Goal: Task Accomplishment & Management: Manage account settings

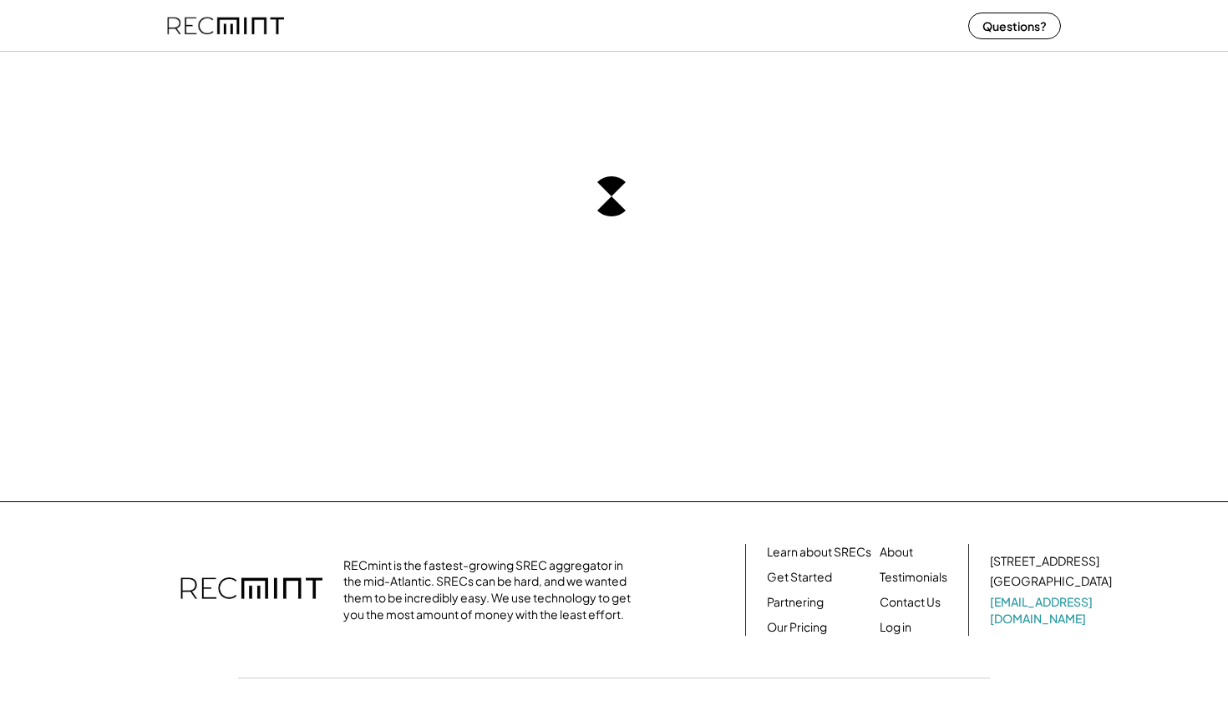
scroll to position [80, 0]
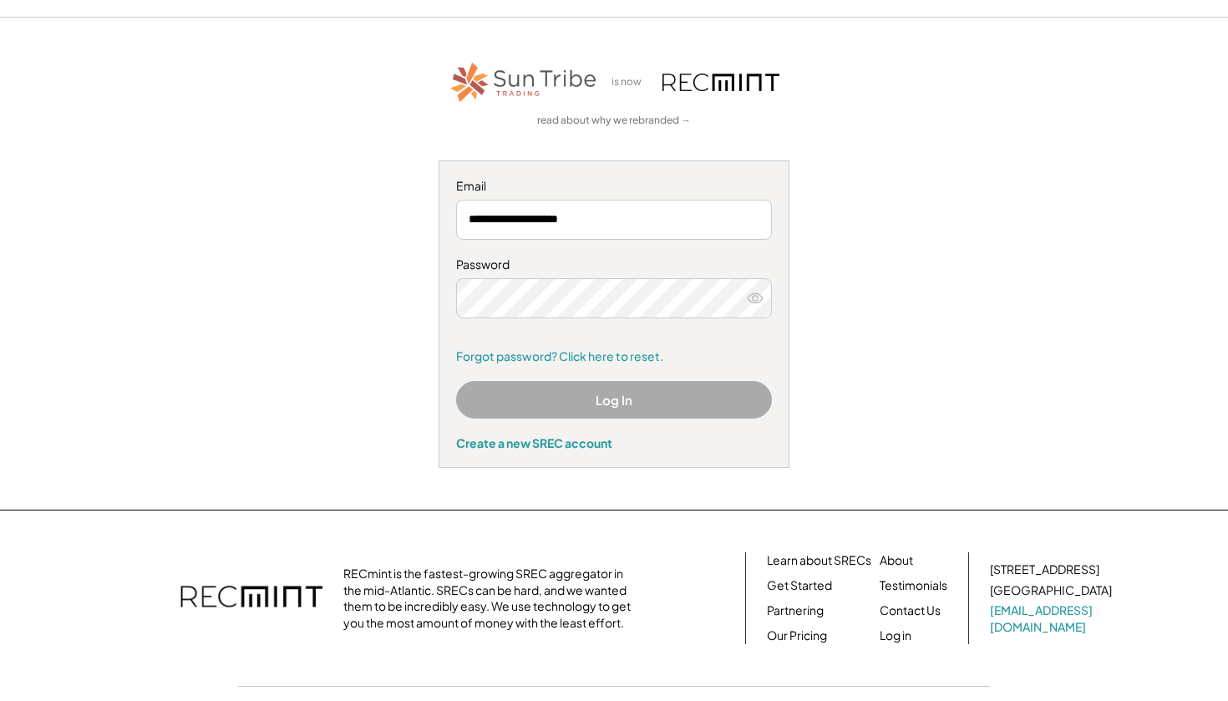
scroll to position [53, 0]
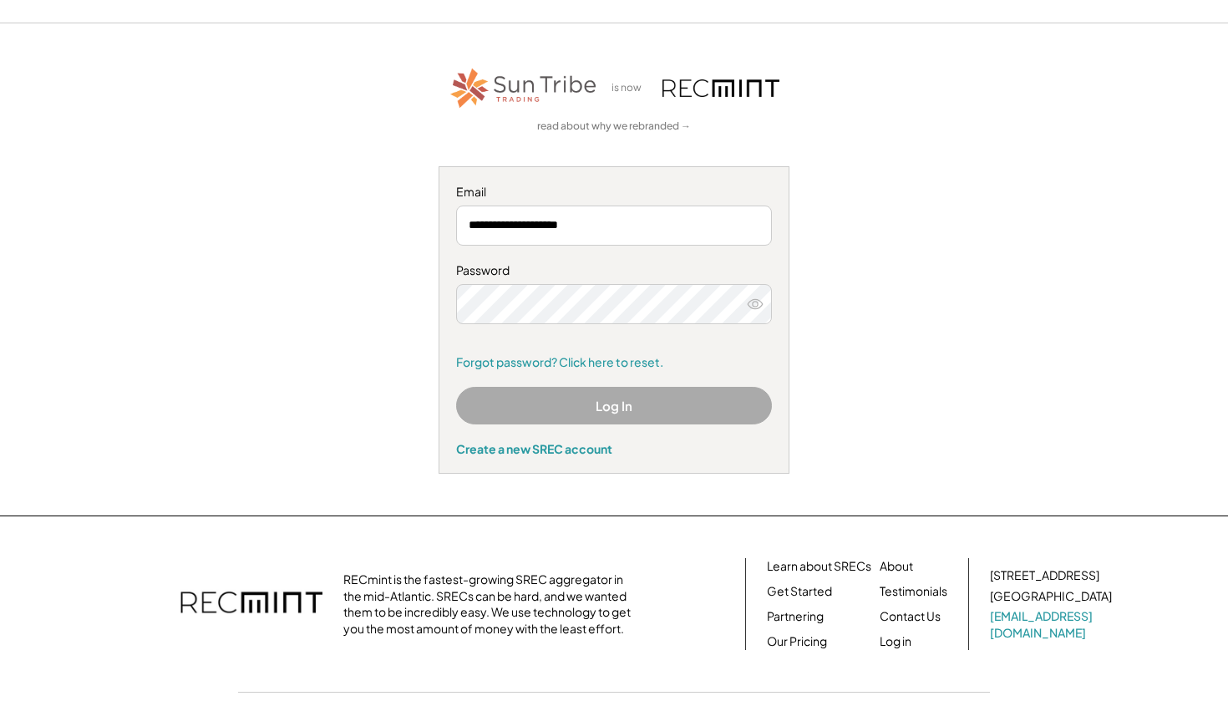
click at [545, 405] on button "Log In" at bounding box center [614, 406] width 316 height 38
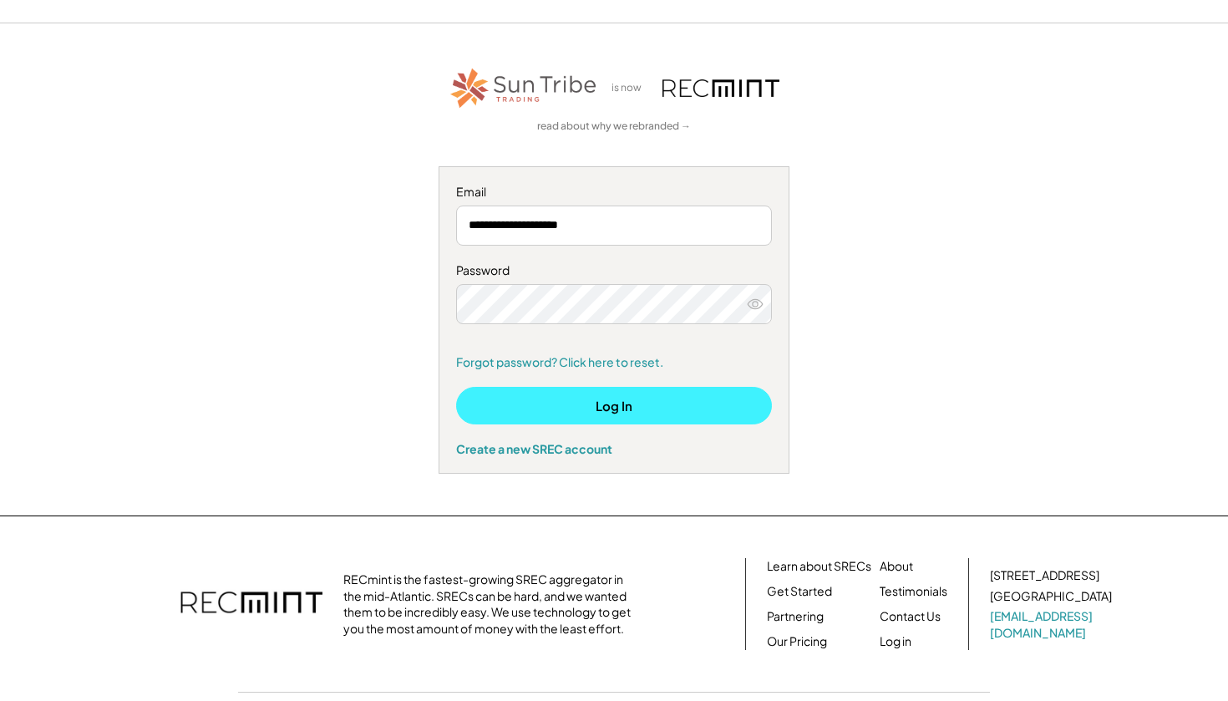
click at [617, 408] on button "Log In" at bounding box center [614, 406] width 316 height 38
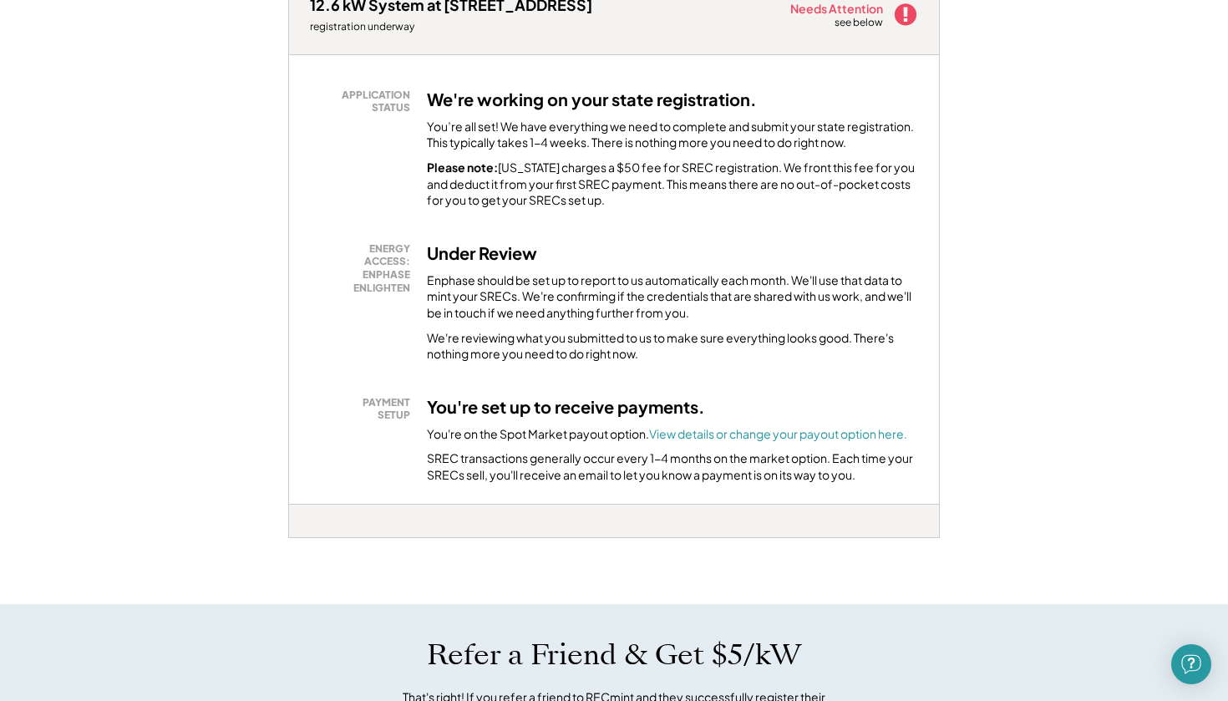
scroll to position [282, 0]
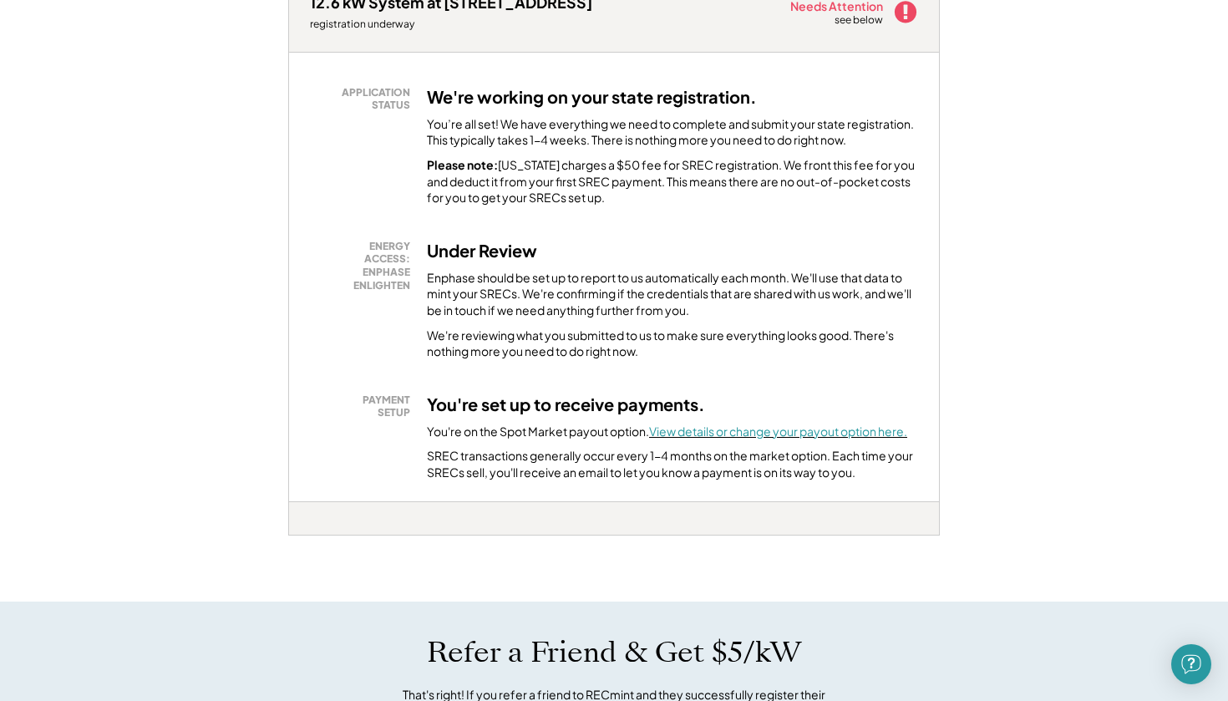
click at [667, 425] on font "View details or change your payout option here." at bounding box center [778, 431] width 258 height 15
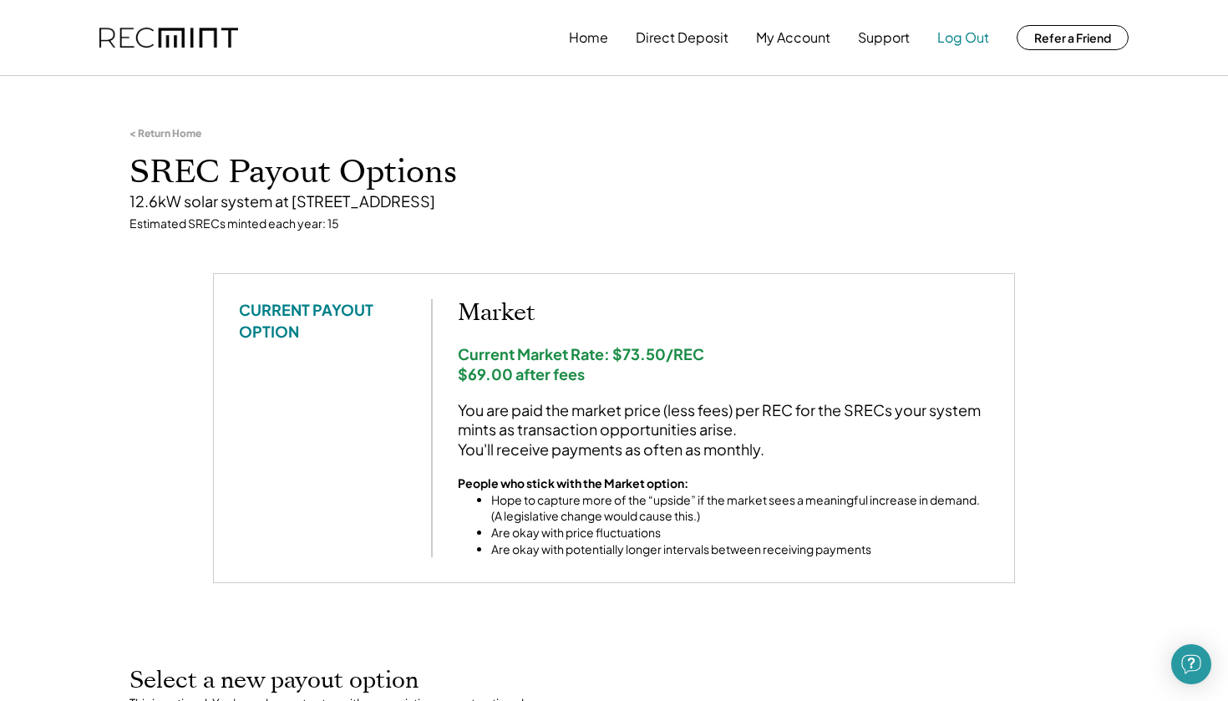
click at [946, 30] on button "Log Out" at bounding box center [963, 37] width 52 height 33
